Goal: Task Accomplishment & Management: Complete application form

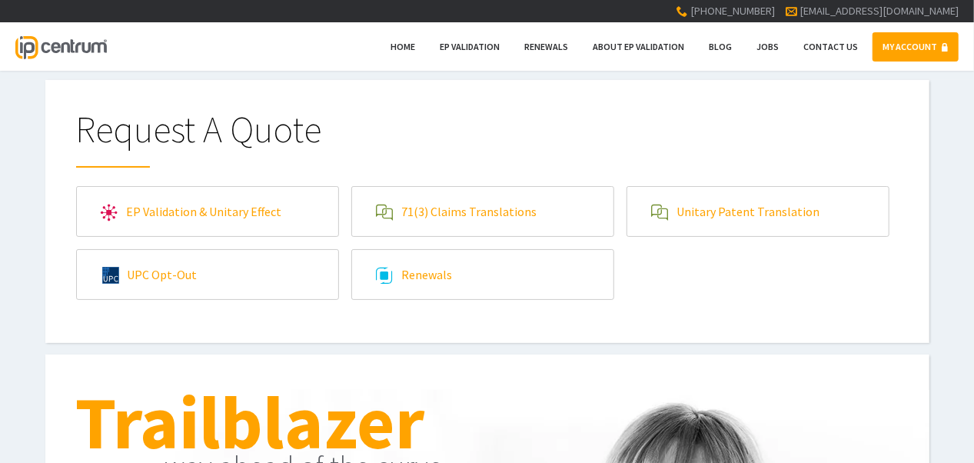
click at [195, 216] on link "EP Validation & Unitary Effect" at bounding box center [207, 211] width 261 height 49
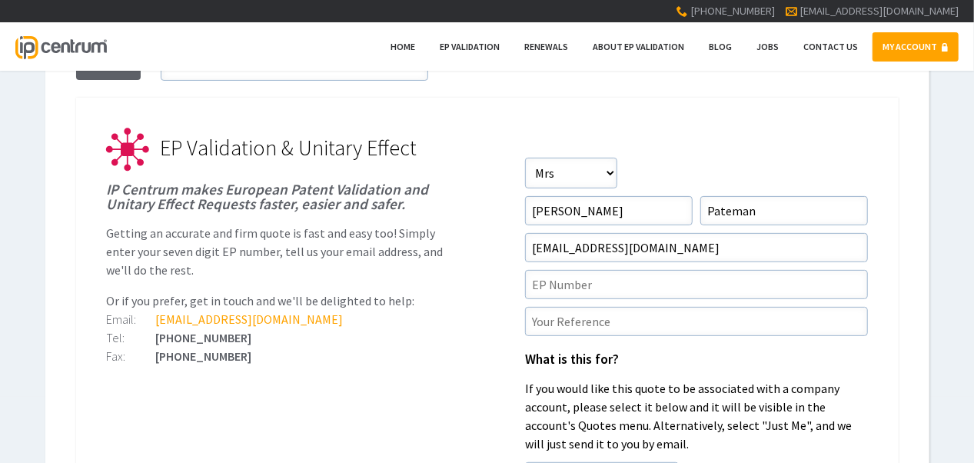
scroll to position [154, 0]
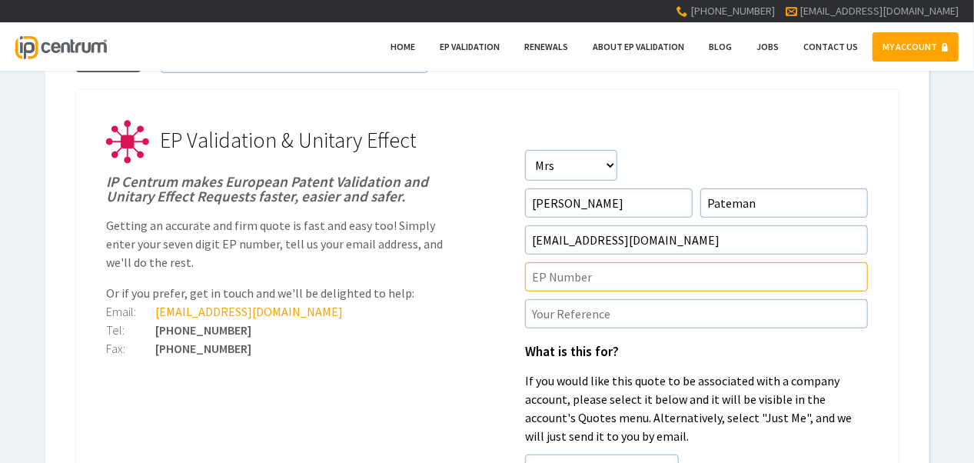
click at [614, 284] on input"] "text" at bounding box center [696, 276] width 343 height 29
paste input"] "4092405"
type input"] "4092405"
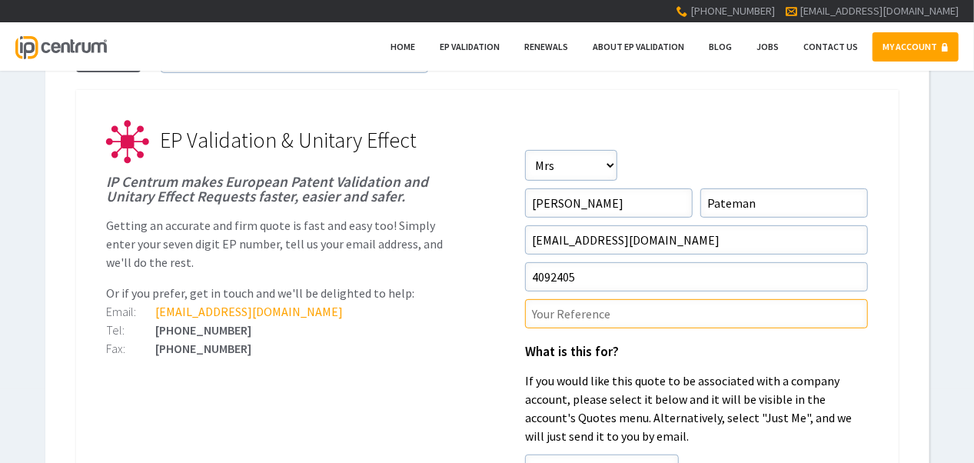
click at [609, 301] on input"] "text" at bounding box center [696, 313] width 343 height 29
click at [667, 308] on input"] "text" at bounding box center [696, 313] width 343 height 29
paste input"] "155693EP2"
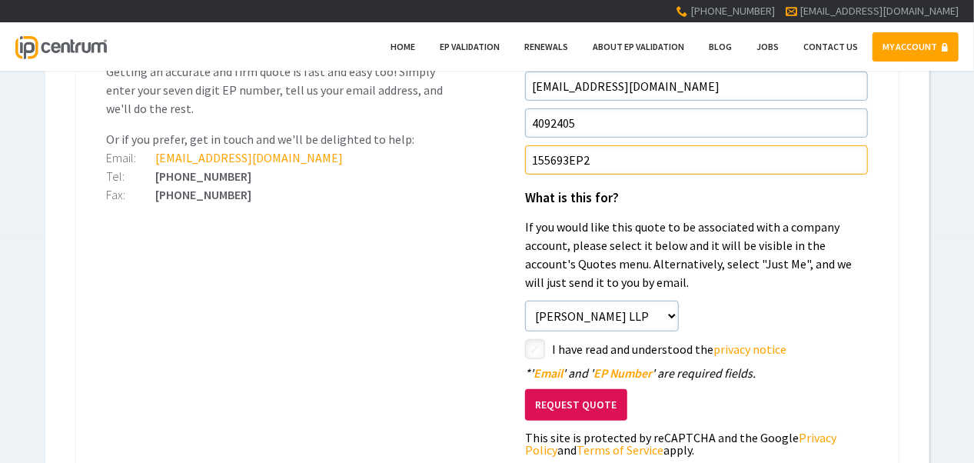
type input"] "155693EP2"
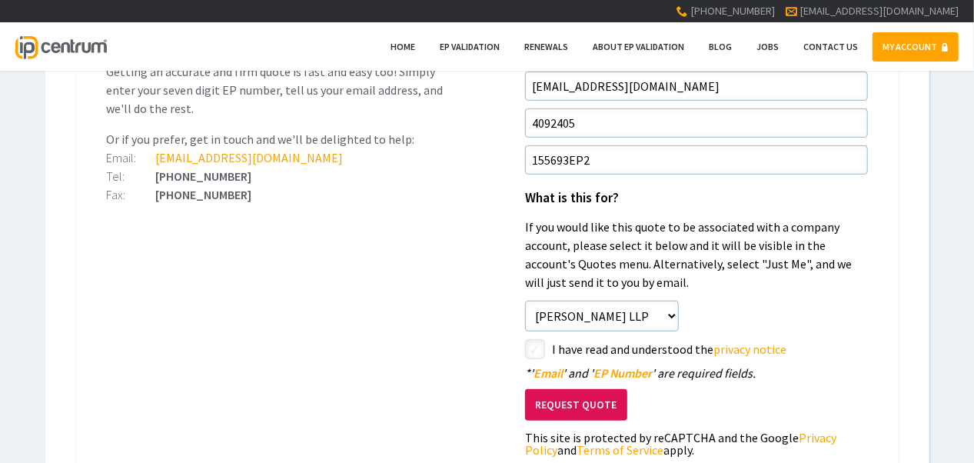
click at [536, 348] on input"] "checkbox" at bounding box center [537, 350] width 18 height 18
checkbox input"] "true"
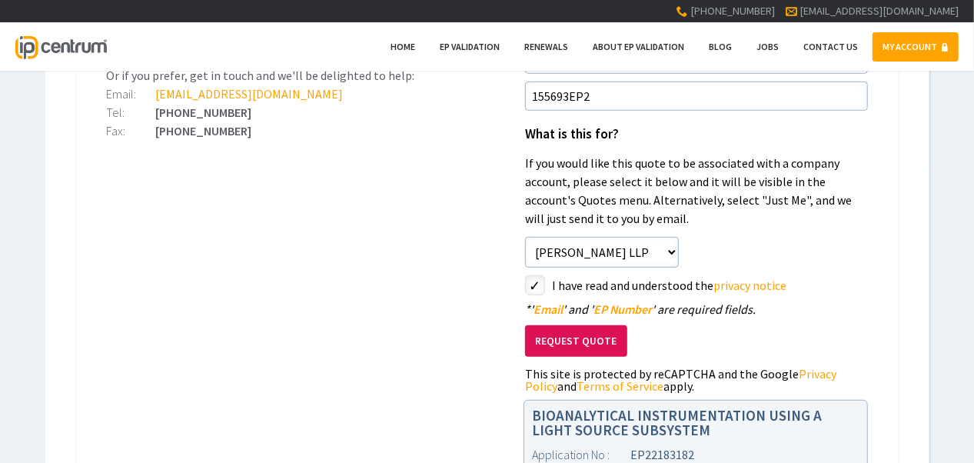
scroll to position [461, 0]
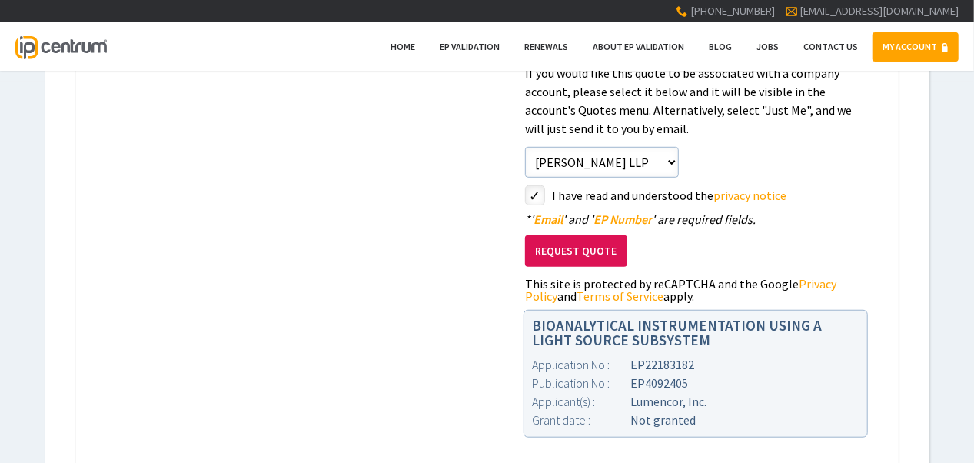
click at [575, 253] on button "Request Quote" at bounding box center [576, 251] width 102 height 32
